Goal: Information Seeking & Learning: Learn about a topic

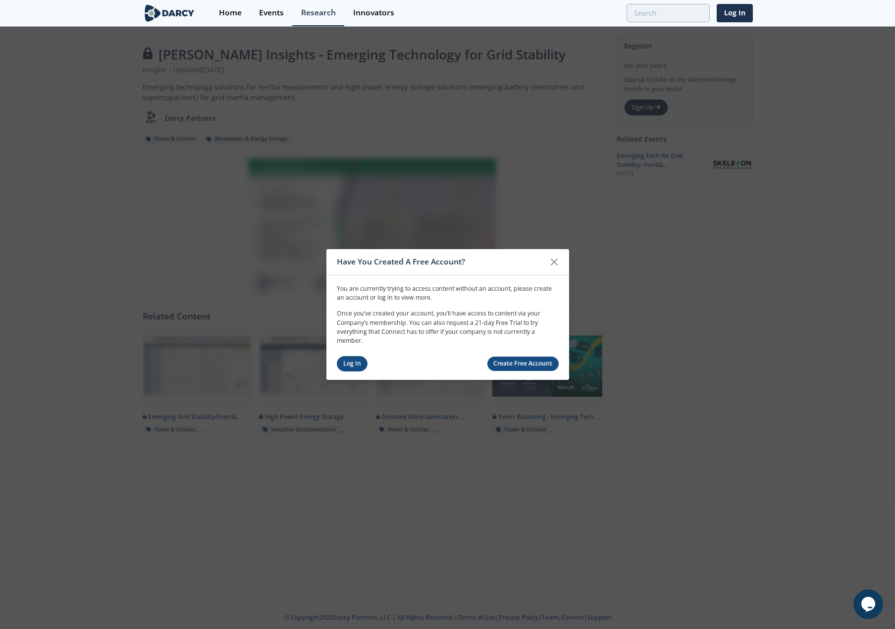
click at [350, 360] on link "Log In" at bounding box center [352, 363] width 31 height 15
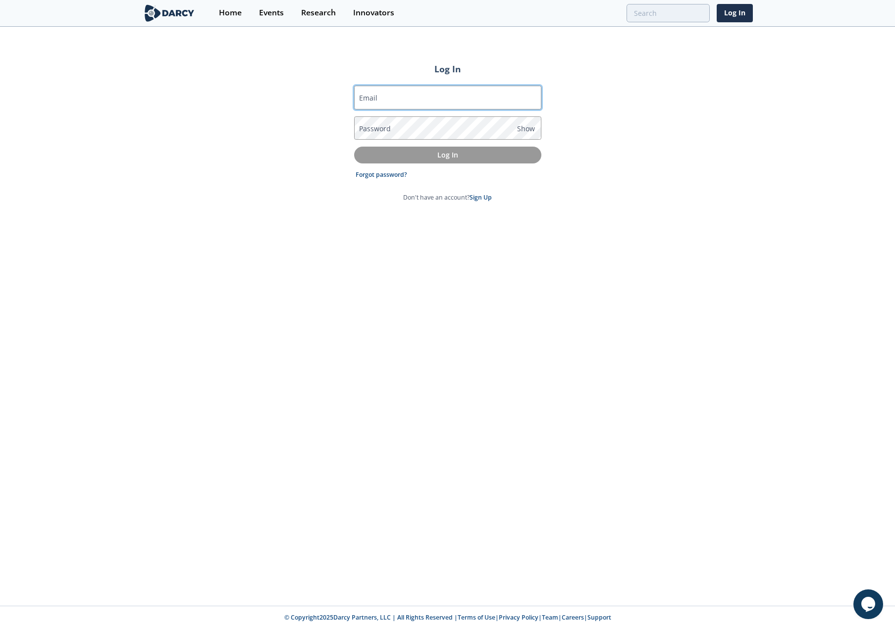
click at [398, 97] on input "Email" at bounding box center [447, 98] width 187 height 24
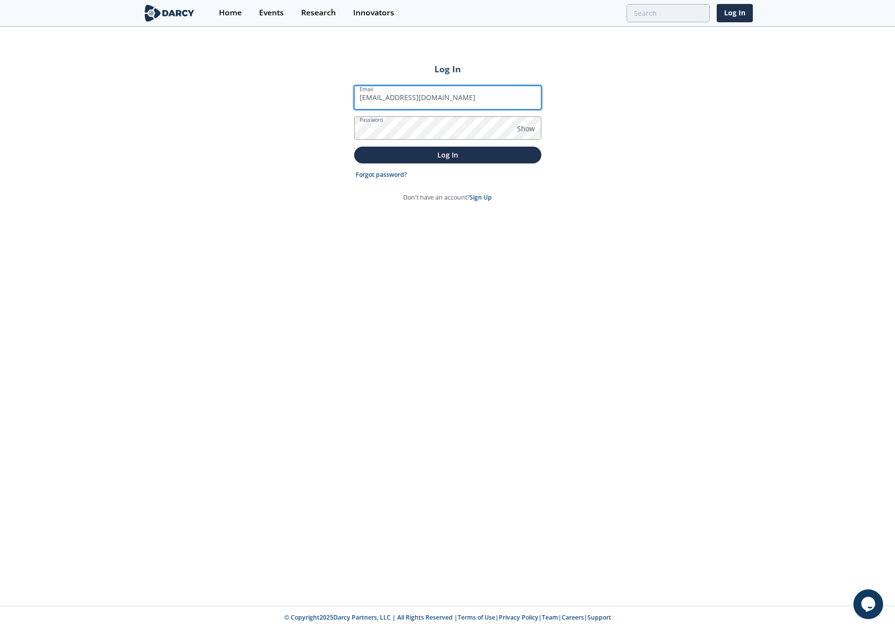
click at [398, 102] on input "rkulavik@huntenergy.com" at bounding box center [447, 98] width 187 height 24
drag, startPoint x: 441, startPoint y: 100, endPoint x: -301, endPoint y: 104, distance: 742.4
click at [0, 104] on html "Have You Created A Free Account? You are currently trying to access content wit…" at bounding box center [447, 314] width 895 height 629
type input "rkulavik@huntenergy.com"
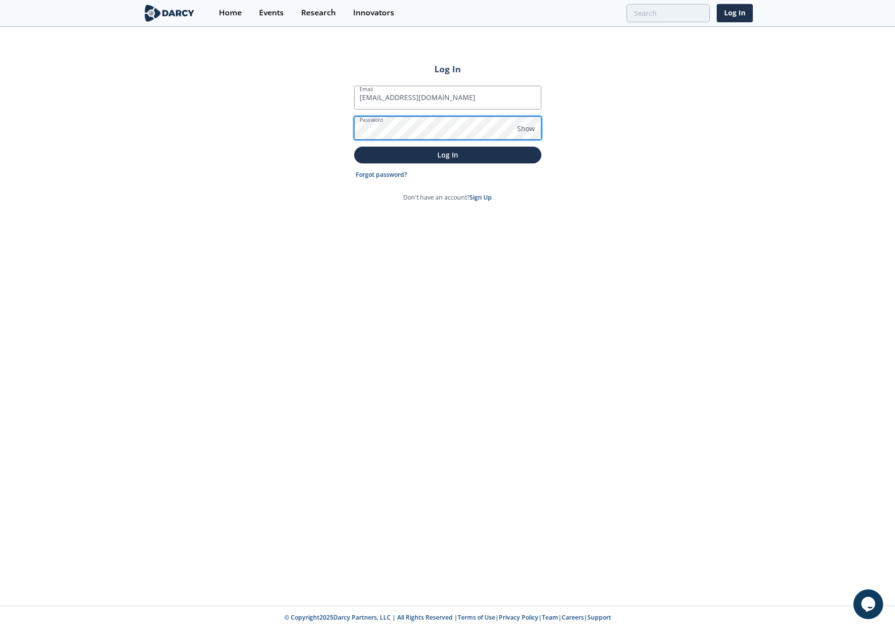
click at [354, 147] on button "Log In" at bounding box center [447, 155] width 187 height 16
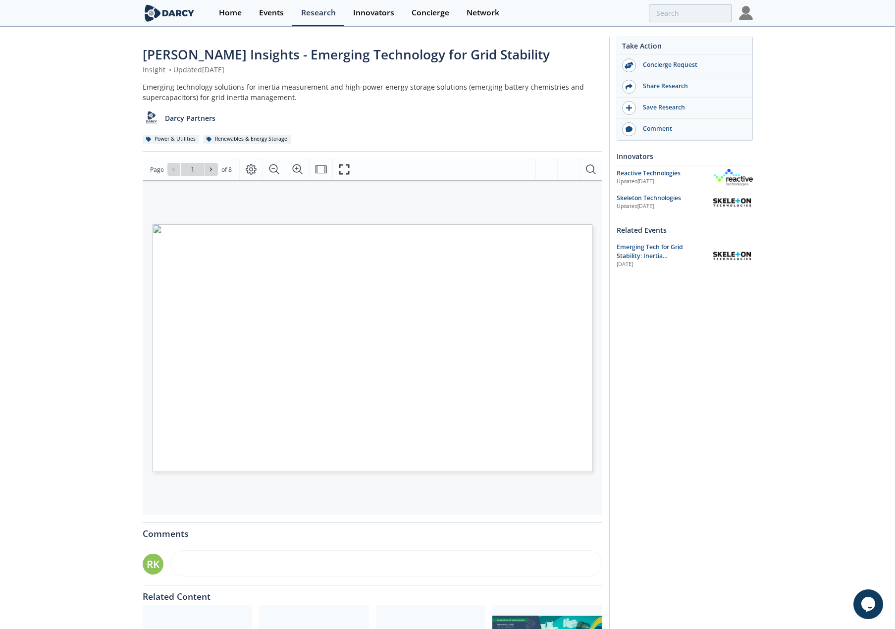
type input "2"
type input "3"
type input "2"
click at [339, 169] on icon "Fullscreen" at bounding box center [344, 169] width 12 height 12
click at [407, 369] on span "Page 5" at bounding box center [633, 624] width 828 height 582
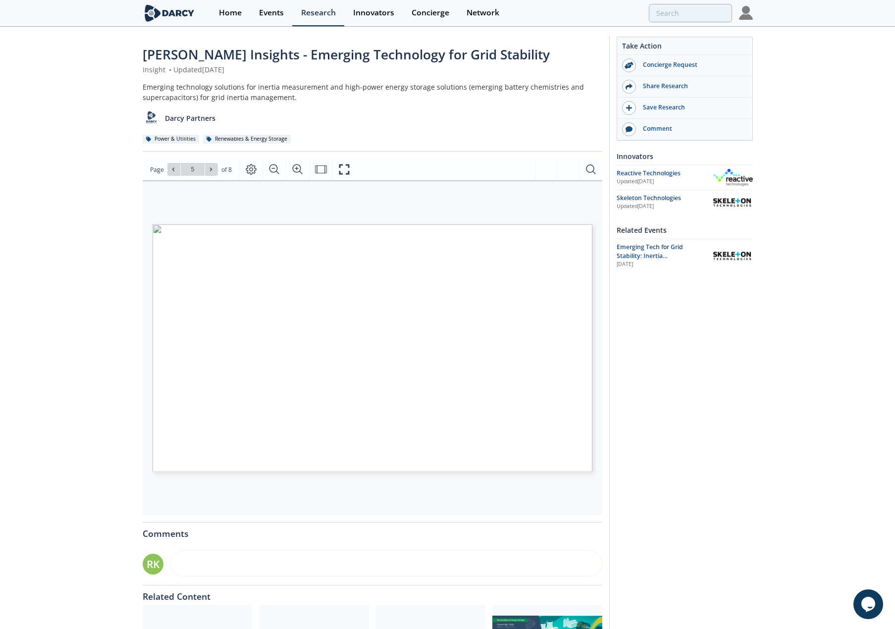
click at [345, 359] on span "Page 5" at bounding box center [633, 624] width 828 height 582
click at [343, 174] on icon "Fullscreen" at bounding box center [344, 169] width 12 height 12
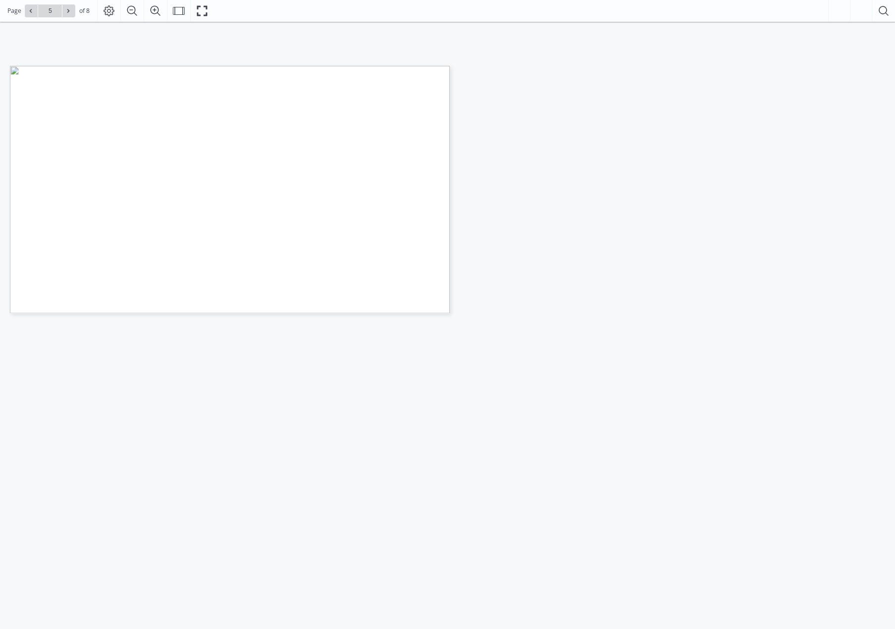
type input "6"
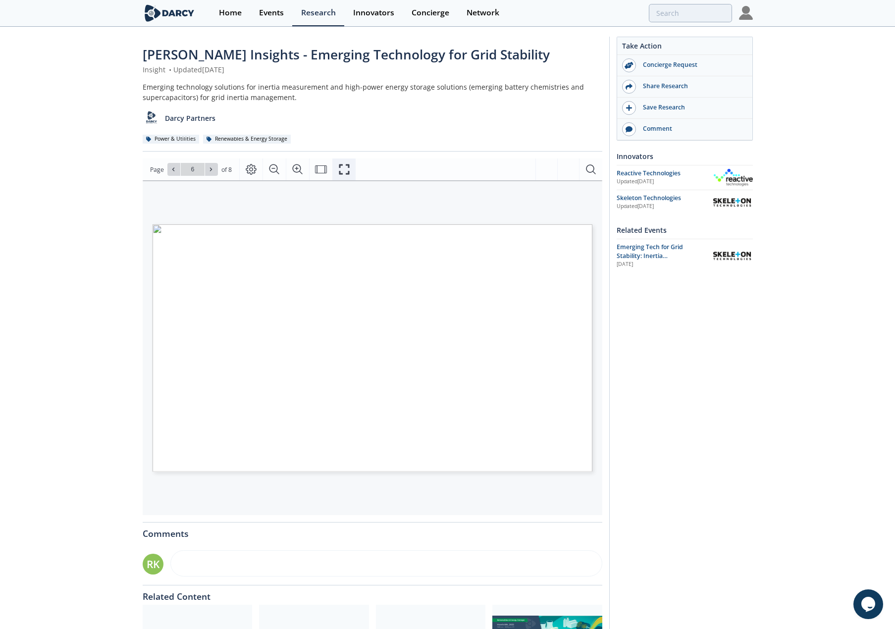
click at [351, 170] on button "Fullscreen" at bounding box center [343, 169] width 23 height 22
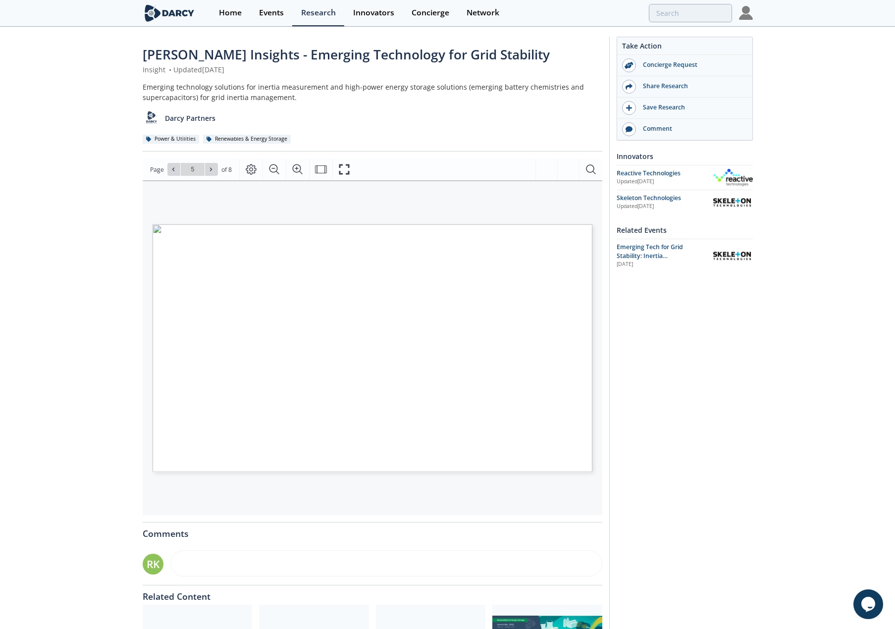
click at [341, 324] on span "Page 5" at bounding box center [676, 575] width 828 height 582
drag, startPoint x: 343, startPoint y: 164, endPoint x: 1144, endPoint y: 244, distance: 805.4
click at [343, 166] on icon "Fullscreen" at bounding box center [344, 169] width 12 height 12
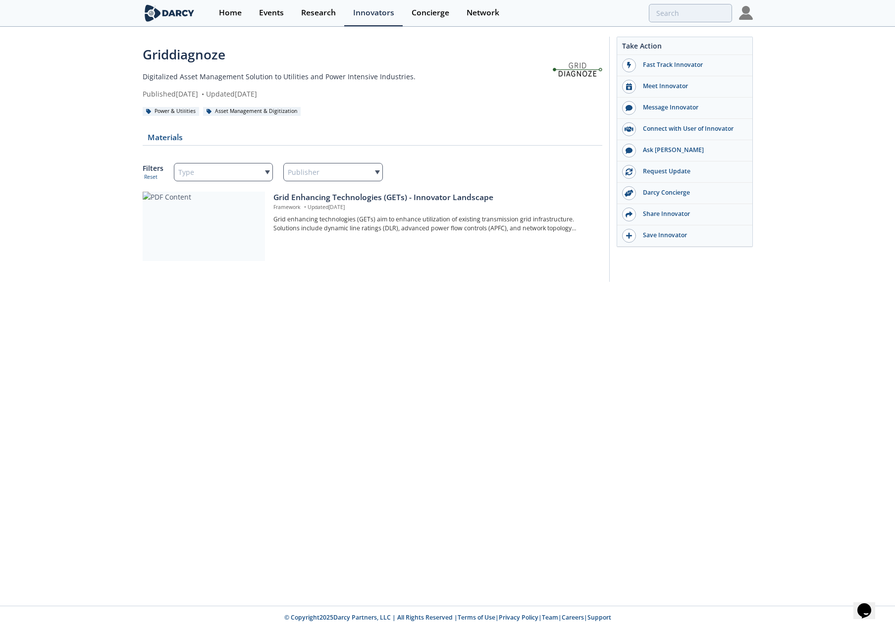
click at [315, 200] on div "Grid Enhancing Technologies (GETs) - Innovator Landscape" at bounding box center [433, 198] width 321 height 12
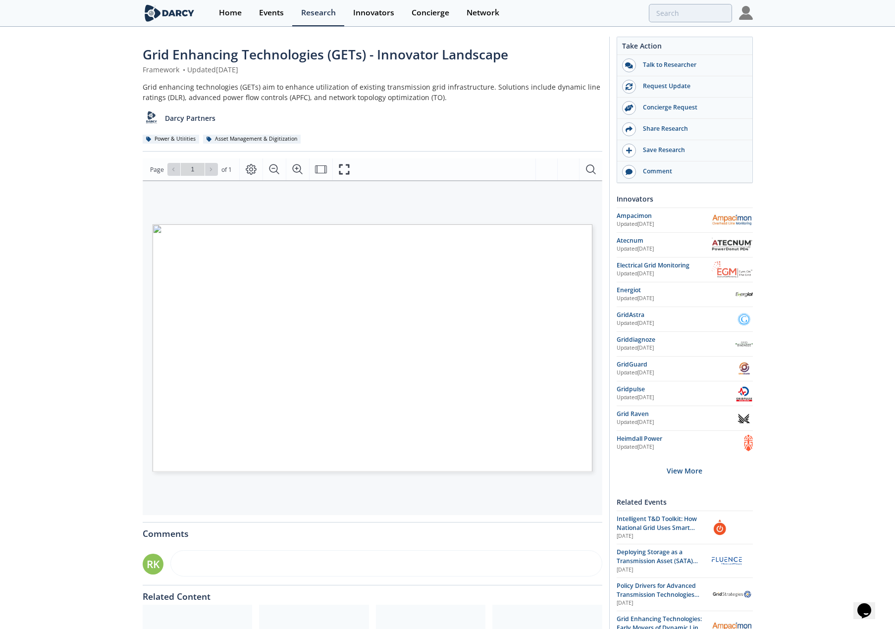
click at [316, 291] on span "Page 1" at bounding box center [697, 573] width 828 height 582
click at [344, 167] on icon "Fullscreen" at bounding box center [344, 169] width 12 height 12
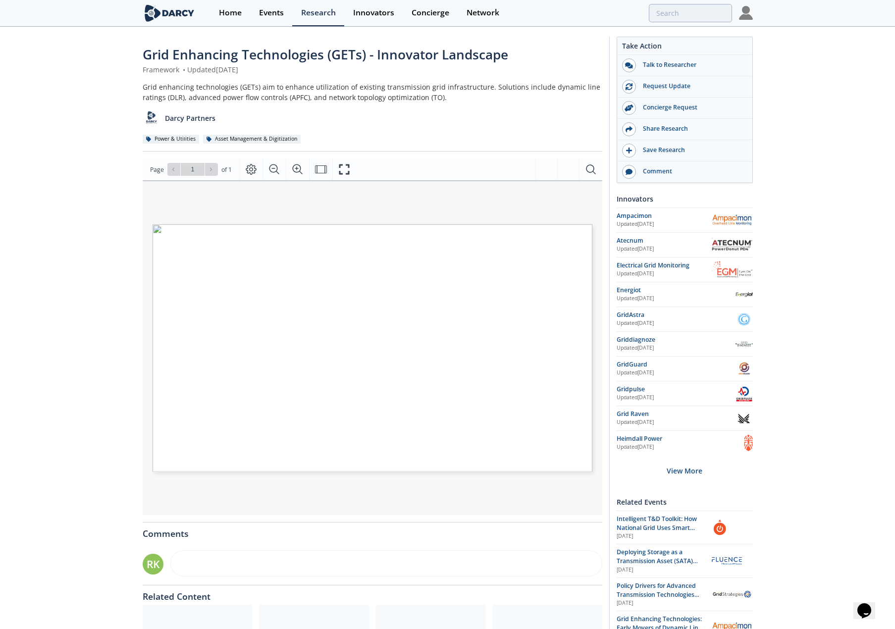
drag, startPoint x: 312, startPoint y: 423, endPoint x: 307, endPoint y: 428, distance: 6.7
click at [307, 232] on span "Technology Innovators Dynamic line rating (DLR) Utility EMS Note 1: EMS platfor…" at bounding box center [356, 227] width 407 height 7
drag, startPoint x: 343, startPoint y: 169, endPoint x: 1159, endPoint y: 310, distance: 828.2
click at [342, 170] on icon "Fullscreen" at bounding box center [344, 169] width 12 height 12
